Goal: Entertainment & Leisure: Consume media (video, audio)

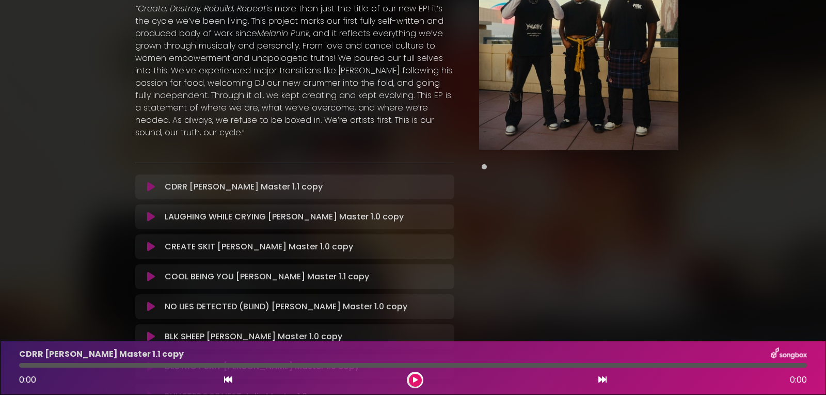
scroll to position [155, 0]
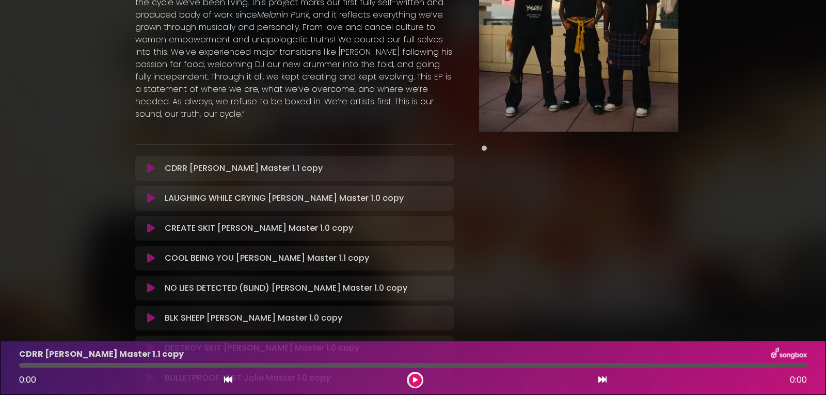
click at [149, 166] on icon at bounding box center [151, 168] width 8 height 10
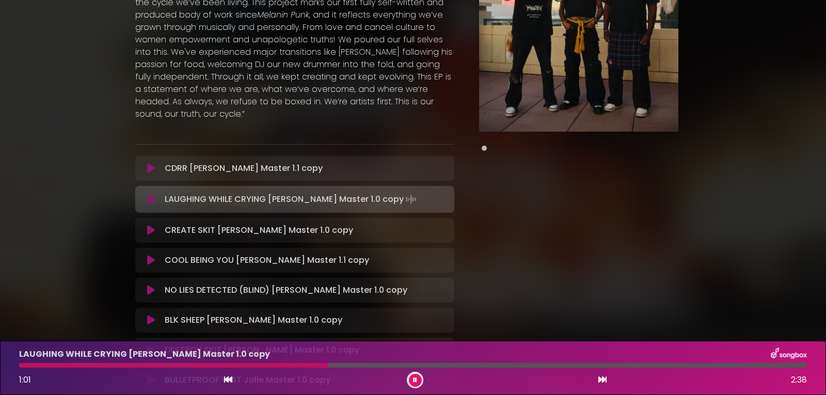
click at [648, 361] on div "LAUGHING WHILE CRYING [PERSON_NAME] Master 1.0 copy 1:01 2:38" at bounding box center [413, 367] width 800 height 41
click at [648, 362] on div "LAUGHING WHILE CRYING [PERSON_NAME] Master 1.0 copy 1:02 2:38" at bounding box center [413, 367] width 800 height 41
click at [648, 366] on div at bounding box center [412, 365] width 787 height 5
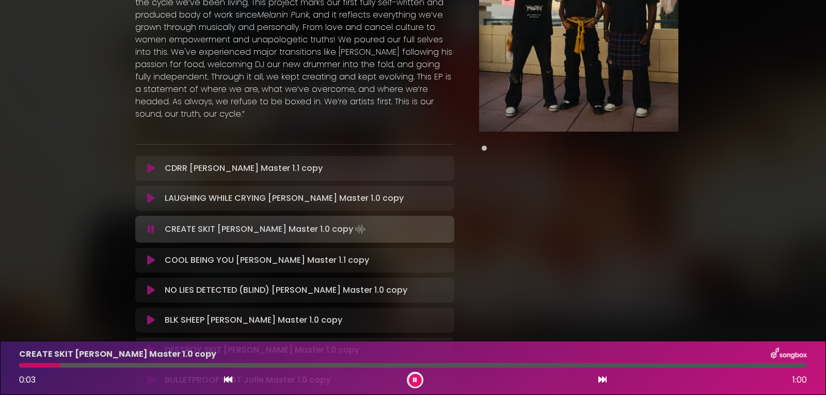
click at [313, 365] on div at bounding box center [412, 365] width 787 height 5
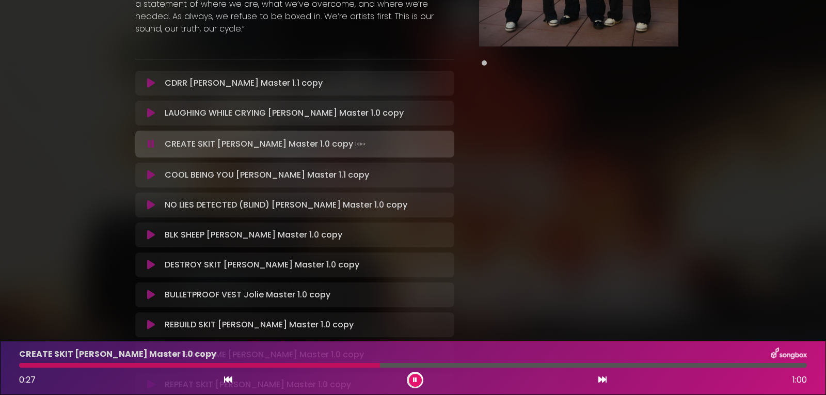
scroll to position [258, 0]
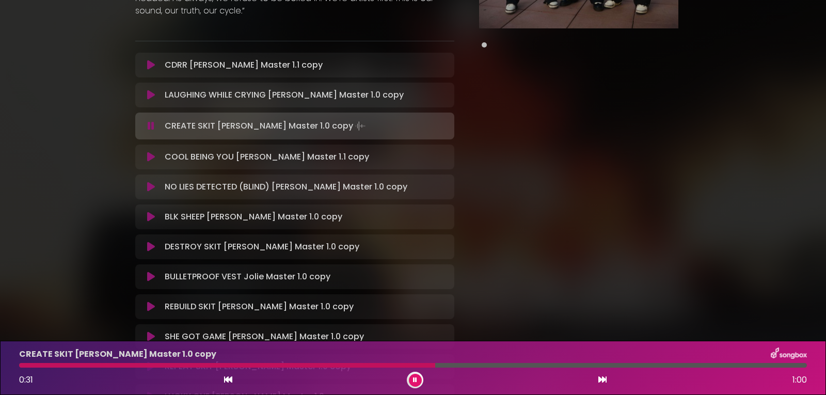
click at [642, 363] on div at bounding box center [412, 365] width 787 height 5
click at [148, 159] on icon at bounding box center [151, 157] width 8 height 10
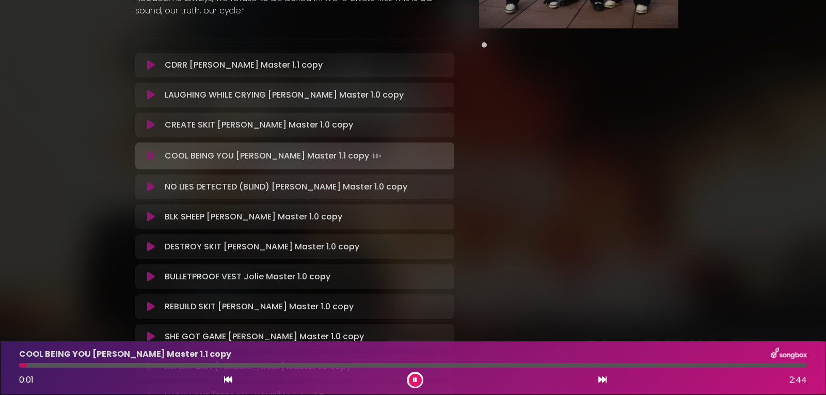
click at [139, 368] on div "COOL BEING YOU [PERSON_NAME] Master 1.1 copy 0:01 2:44" at bounding box center [413, 367] width 800 height 41
click at [139, 365] on div at bounding box center [412, 365] width 787 height 5
click at [288, 364] on div at bounding box center [412, 365] width 787 height 5
click at [517, 364] on div at bounding box center [412, 365] width 787 height 5
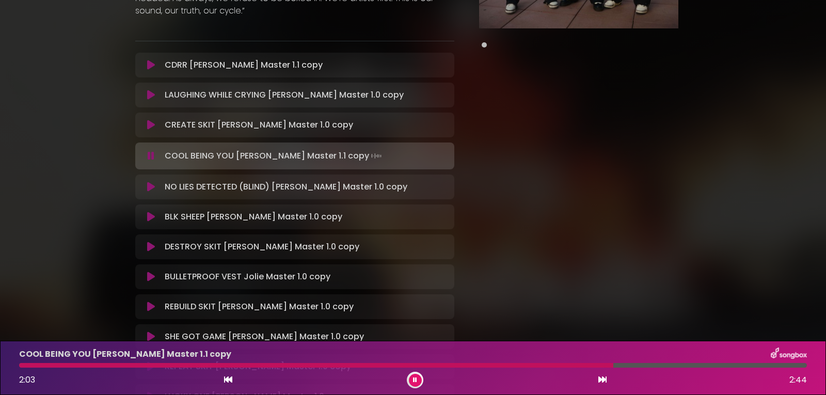
click at [149, 185] on icon at bounding box center [151, 187] width 8 height 10
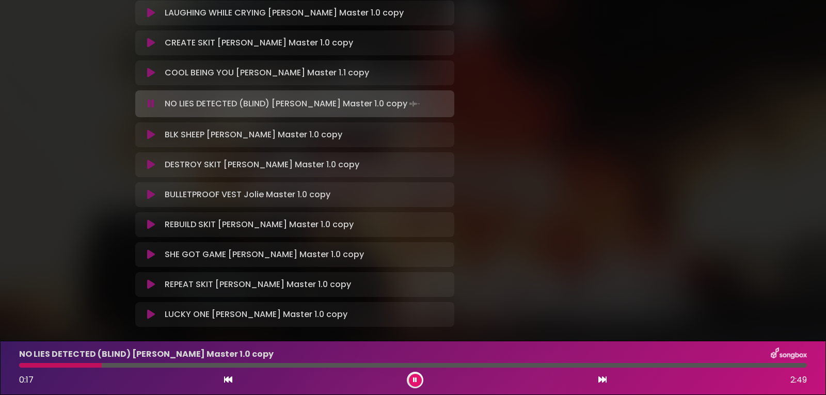
scroll to position [288, 0]
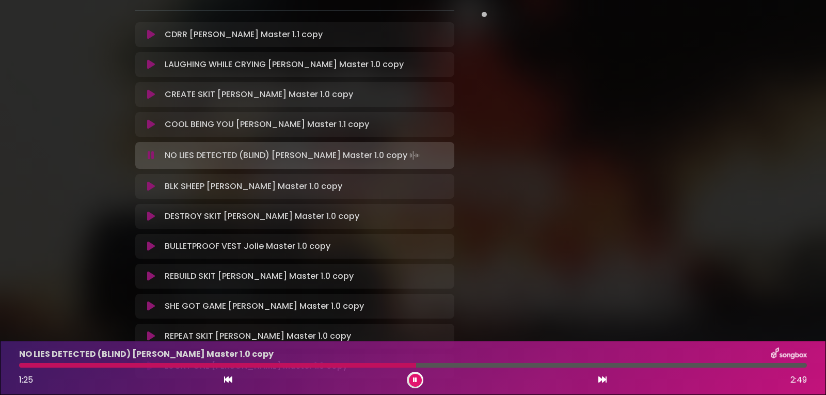
click at [408, 363] on div at bounding box center [217, 365] width 397 height 5
click at [403, 363] on div at bounding box center [216, 365] width 394 height 5
click at [397, 365] on div at bounding box center [208, 365] width 378 height 5
click at [394, 365] on div at bounding box center [209, 365] width 381 height 5
click at [383, 366] on div at bounding box center [208, 365] width 378 height 5
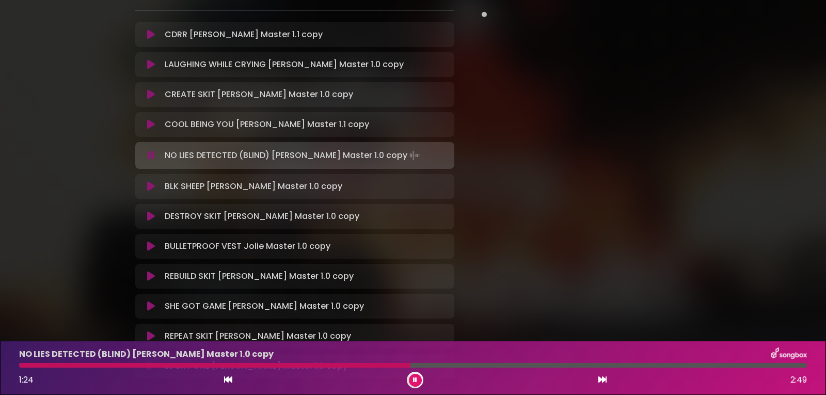
click at [399, 365] on div at bounding box center [214, 365] width 391 height 5
click at [393, 365] on div at bounding box center [210, 365] width 383 height 5
click at [389, 366] on div at bounding box center [208, 365] width 379 height 5
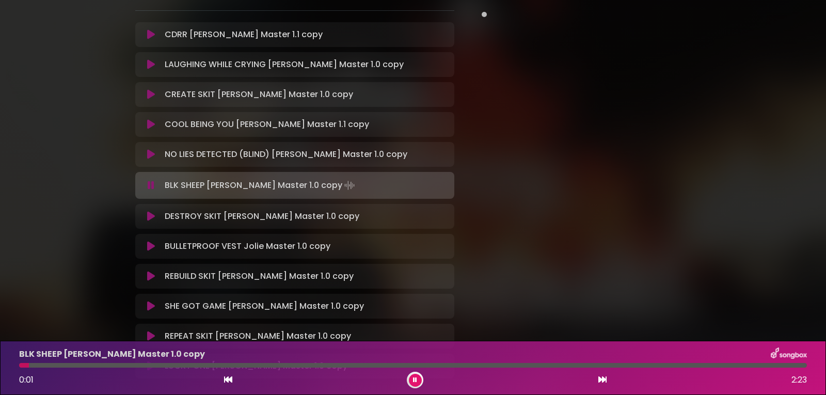
click at [189, 365] on div at bounding box center [412, 365] width 787 height 5
click at [322, 362] on div "BLK SHEEP [PERSON_NAME] Master 1.0 copy 0:37 2:23" at bounding box center [413, 367] width 800 height 41
click at [325, 364] on div at bounding box center [412, 365] width 787 height 5
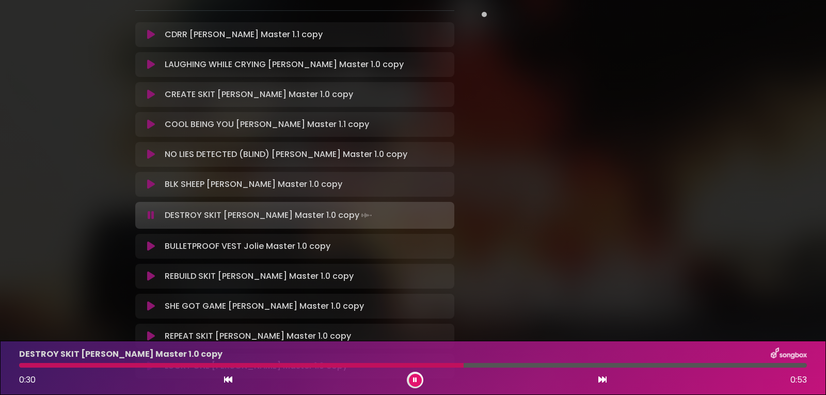
click at [602, 363] on div at bounding box center [412, 365] width 787 height 5
click at [711, 362] on div "DESTROY SKIT [PERSON_NAME] Master 1.0 copy 0:41 0:53" at bounding box center [413, 367] width 800 height 41
click at [712, 363] on div at bounding box center [412, 365] width 787 height 5
click at [148, 248] on icon at bounding box center [151, 246] width 8 height 10
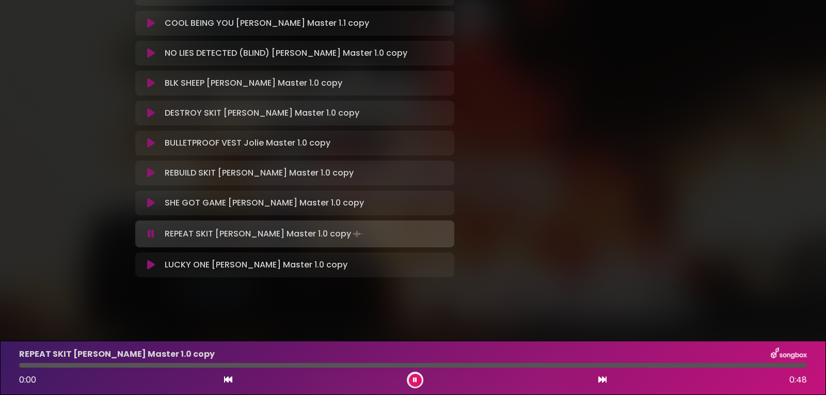
scroll to position [392, 0]
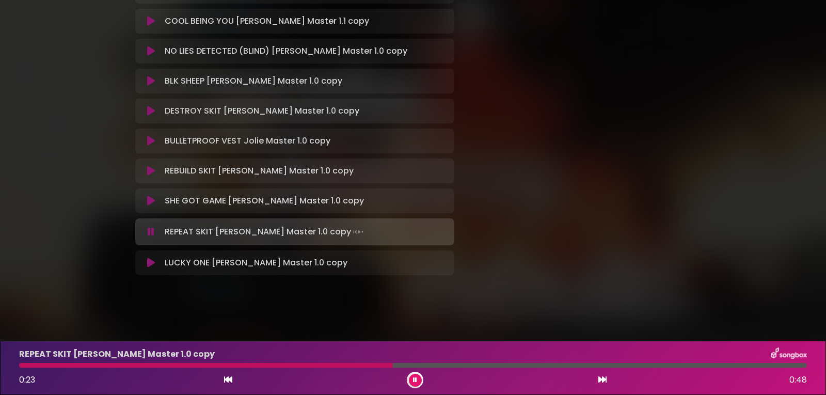
click at [149, 260] on icon at bounding box center [151, 262] width 8 height 10
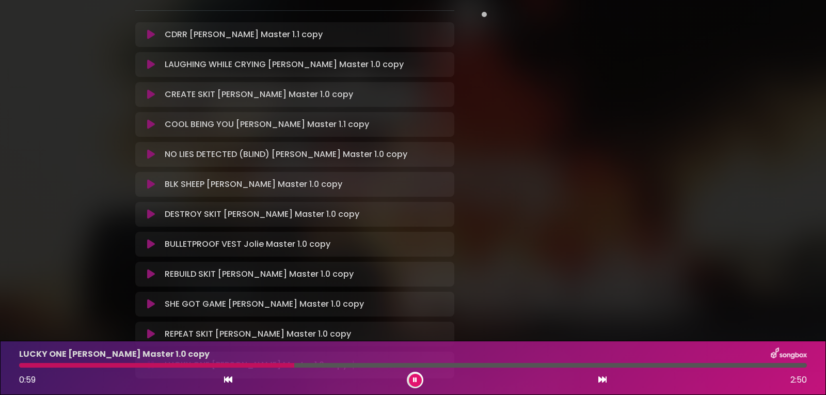
scroll to position [340, 0]
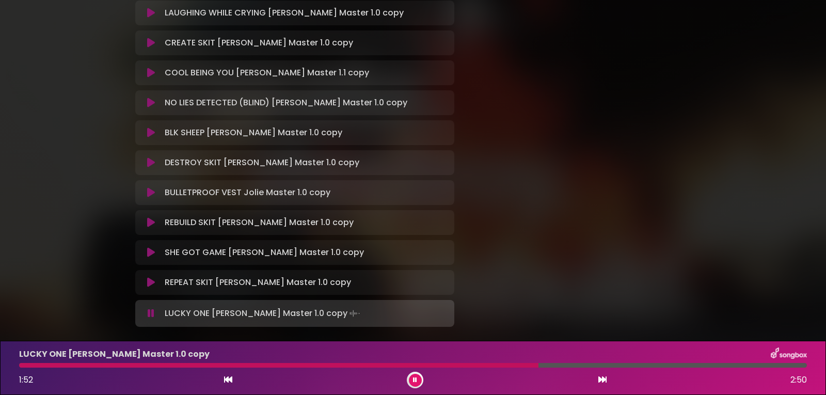
click at [510, 367] on div "LUCKY ONE [PERSON_NAME] Master 1.0 copy 1:52 2:50" at bounding box center [413, 367] width 800 height 41
click at [510, 364] on div at bounding box center [264, 365] width 491 height 5
click at [550, 365] on div at bounding box center [315, 365] width 593 height 5
click at [537, 365] on div at bounding box center [289, 365] width 540 height 5
click at [522, 365] on div at bounding box center [279, 365] width 521 height 5
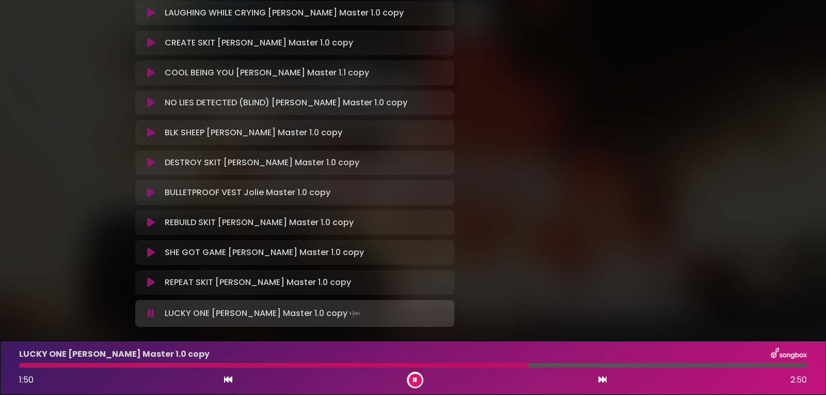
click at [511, 365] on div at bounding box center [273, 365] width 509 height 5
click at [153, 134] on icon at bounding box center [151, 132] width 8 height 10
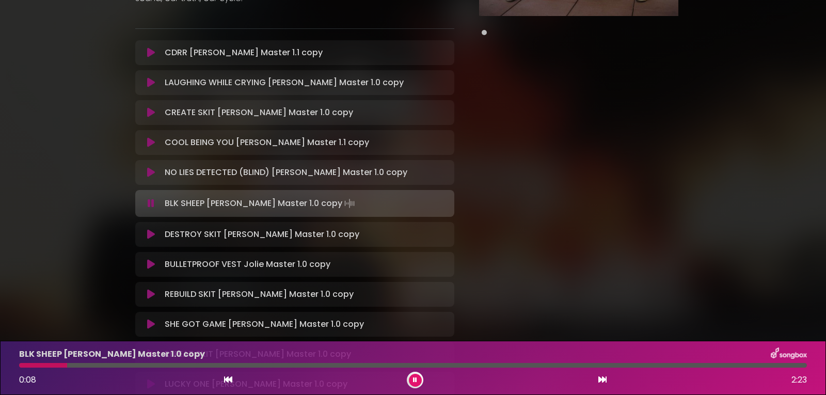
scroll to position [288, 0]
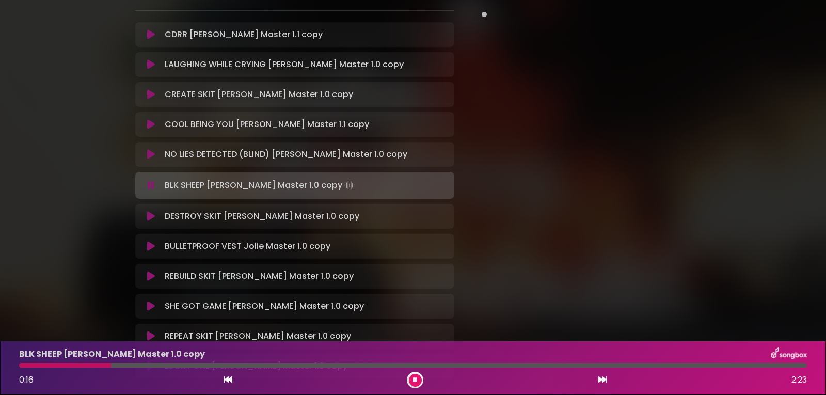
click at [413, 376] on button at bounding box center [415, 380] width 13 height 13
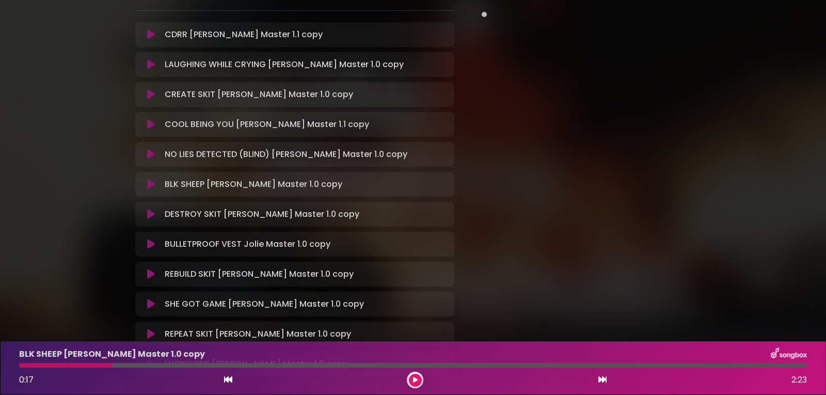
click at [151, 153] on icon at bounding box center [151, 154] width 8 height 10
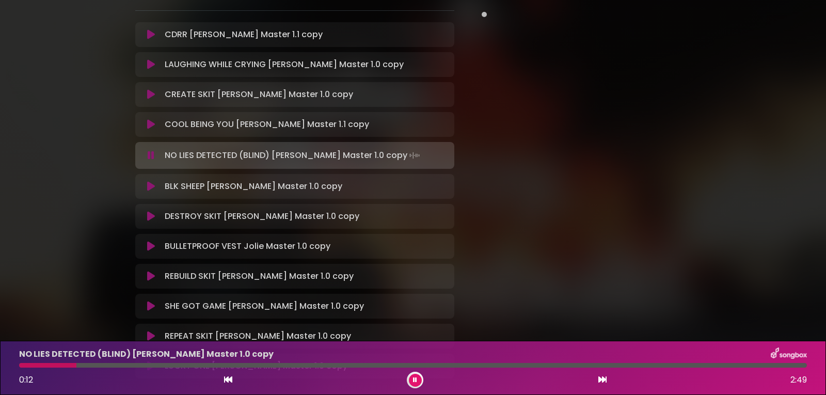
click at [36, 363] on div at bounding box center [47, 365] width 57 height 5
click at [36, 363] on div at bounding box center [37, 365] width 36 height 5
click at [343, 362] on div "NO LIES DETECTED (BLIND) [PERSON_NAME] Master 1.0 copy 1:13 2:49" at bounding box center [413, 367] width 800 height 41
click at [345, 364] on div at bounding box center [412, 365] width 787 height 5
click at [344, 364] on div at bounding box center [185, 365] width 332 height 5
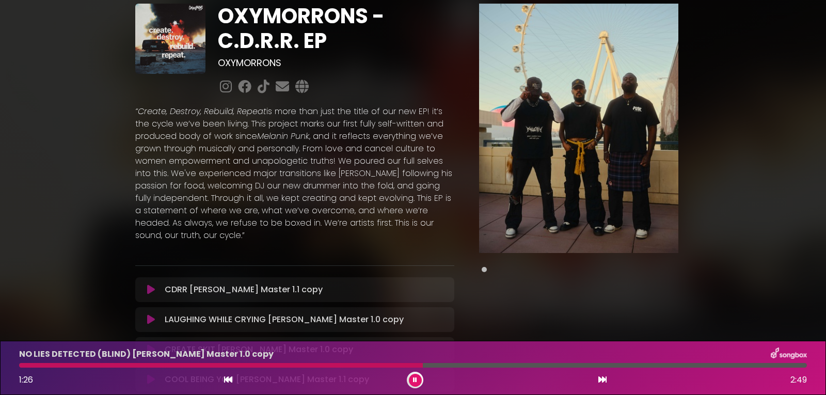
scroll to position [30, 0]
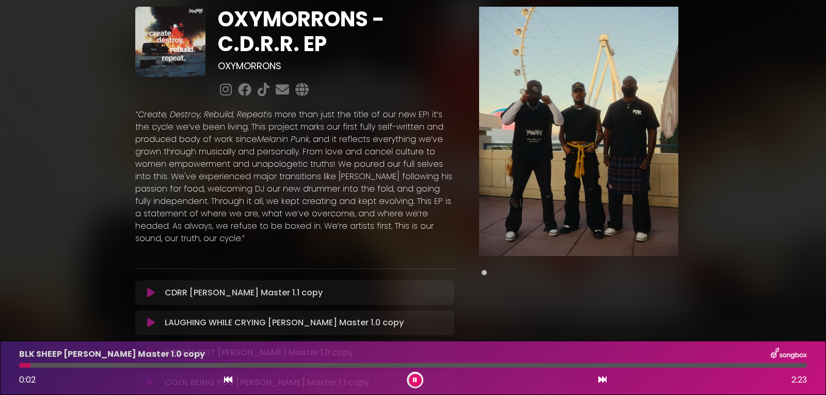
click at [418, 379] on button at bounding box center [415, 380] width 13 height 13
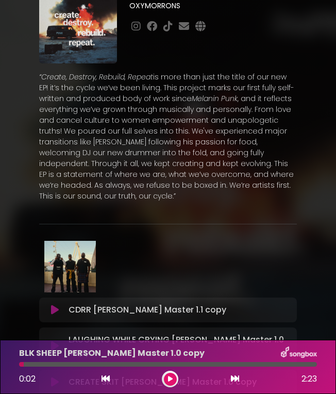
scroll to position [52, 0]
